Goal: Use online tool/utility: Utilize a website feature to perform a specific function

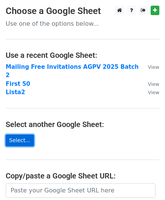
click at [23, 135] on link "Select..." at bounding box center [20, 141] width 28 height 12
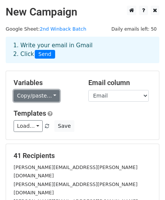
click at [35, 97] on link "Copy/paste..." at bounding box center [37, 96] width 46 height 12
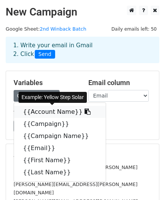
click at [85, 111] on icon at bounding box center [88, 112] width 6 height 6
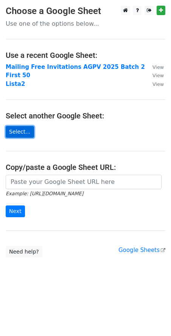
click at [20, 134] on link "Select..." at bounding box center [20, 132] width 28 height 12
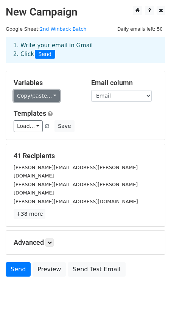
click at [37, 98] on link "Copy/paste..." at bounding box center [37, 96] width 46 height 12
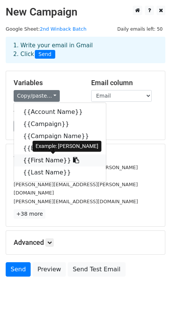
click at [73, 163] on icon at bounding box center [76, 160] width 6 height 6
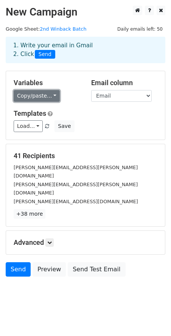
click at [47, 93] on link "Copy/paste..." at bounding box center [37, 96] width 46 height 12
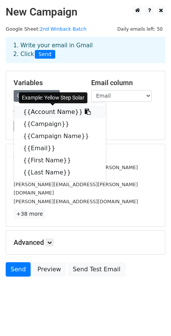
click at [85, 112] on icon at bounding box center [88, 112] width 6 height 6
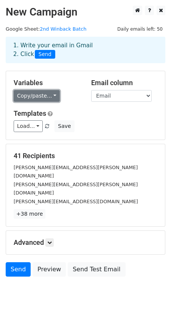
click at [35, 93] on link "Copy/paste..." at bounding box center [37, 96] width 46 height 12
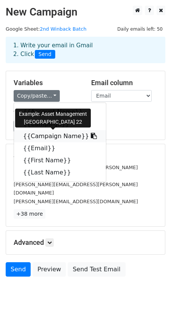
click at [91, 134] on icon at bounding box center [94, 136] width 6 height 6
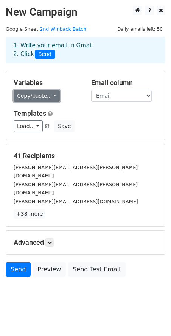
click at [45, 96] on link "Copy/paste..." at bounding box center [37, 96] width 46 height 12
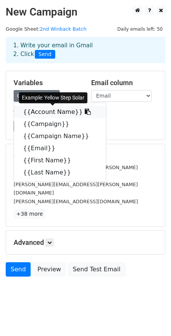
click at [46, 108] on link "{{Account Name}}" at bounding box center [60, 112] width 92 height 12
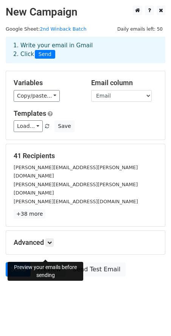
click at [45, 262] on link "Preview" at bounding box center [49, 269] width 33 height 14
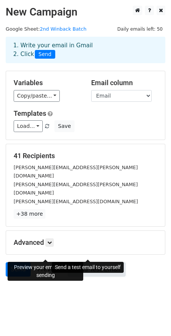
click at [81, 262] on link "Send Test Email" at bounding box center [97, 269] width 58 height 14
